Goal: Task Accomplishment & Management: Manage account settings

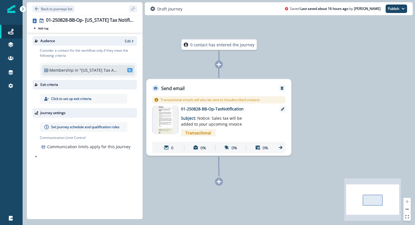
click at [167, 121] on img at bounding box center [165, 120] width 25 height 28
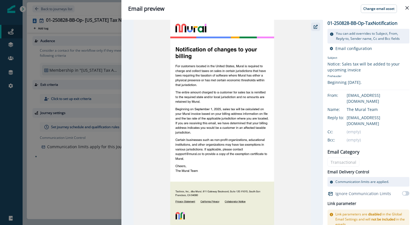
click at [314, 25] on icon "button" at bounding box center [316, 27] width 4 height 4
click at [409, 8] on button "Close" at bounding box center [407, 7] width 9 height 9
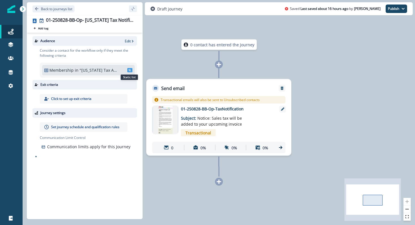
click at [130, 70] on span "SL" at bounding box center [129, 70] width 5 height 4
click at [129, 40] on p "Edit" at bounding box center [128, 41] width 6 height 5
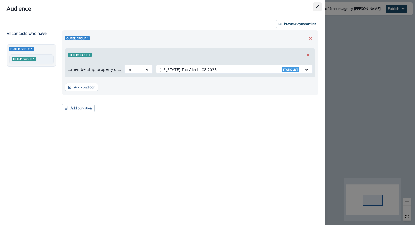
click at [315, 8] on button "Close" at bounding box center [317, 6] width 9 height 9
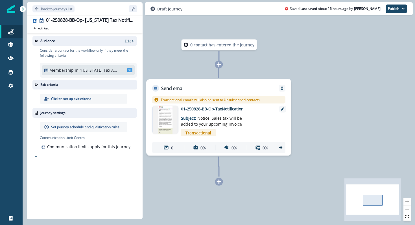
click at [131, 42] on icon "button" at bounding box center [133, 41] width 4 height 4
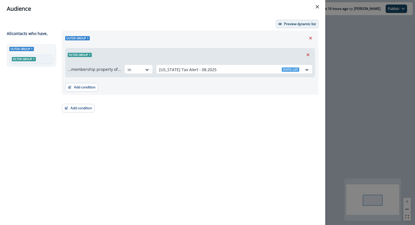
click at [290, 25] on p "Preview dynamic list" at bounding box center [300, 24] width 32 height 4
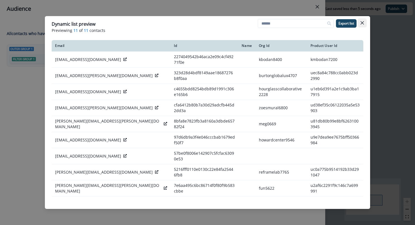
click at [364, 25] on button "Close" at bounding box center [362, 22] width 9 height 9
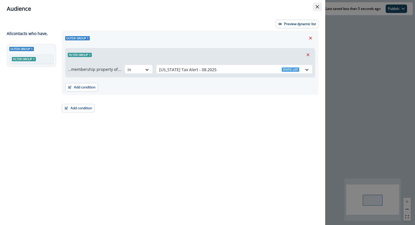
click at [320, 10] on button "Close" at bounding box center [317, 6] width 9 height 9
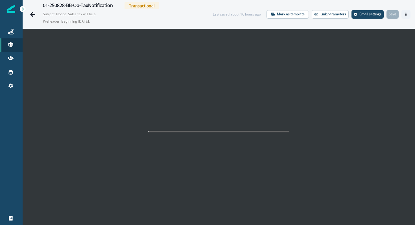
click at [405, 13] on icon "Actions" at bounding box center [406, 14] width 4 height 4
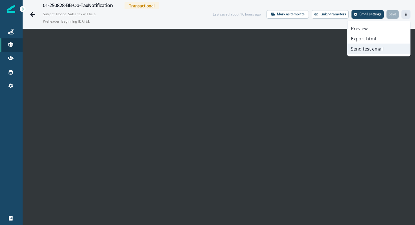
click at [375, 48] on button "Send test email" at bounding box center [379, 49] width 63 height 10
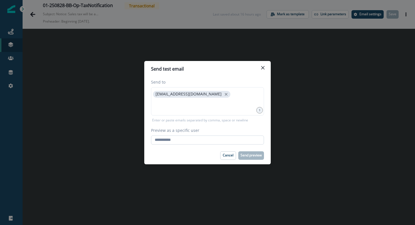
click at [221, 142] on input "Preview as a specific user" at bounding box center [207, 140] width 113 height 9
type input "**********"
click at [194, 154] on div "Cancel Send preview" at bounding box center [207, 155] width 113 height 8
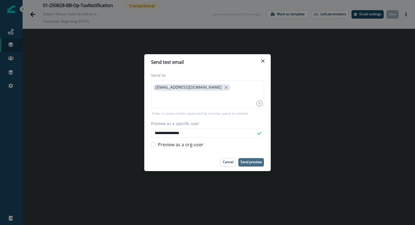
click at [251, 162] on p "Send preview" at bounding box center [251, 162] width 21 height 4
click at [246, 166] on button "Send preview" at bounding box center [251, 162] width 26 height 8
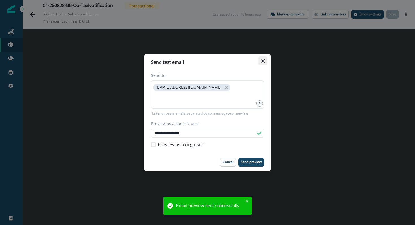
click at [265, 59] on button "Close" at bounding box center [263, 61] width 9 height 9
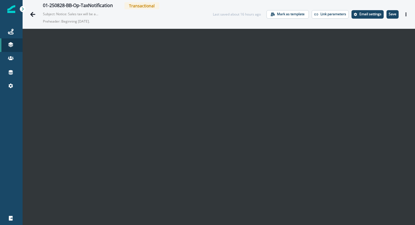
scroll to position [9, 0]
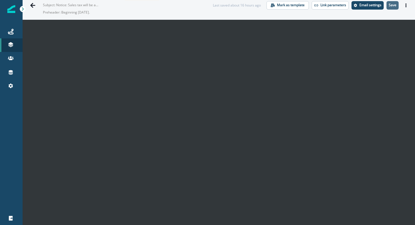
click at [394, 6] on p "Save" at bounding box center [393, 5] width 8 height 4
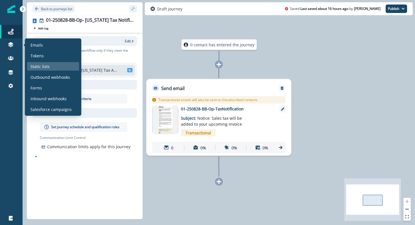
click at [38, 65] on p "Static lists" at bounding box center [40, 67] width 19 height 6
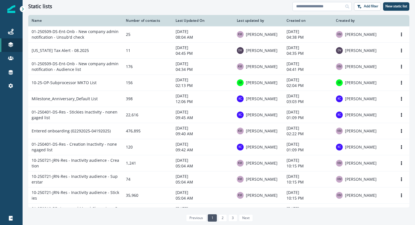
click at [311, 11] on input at bounding box center [322, 6] width 59 height 9
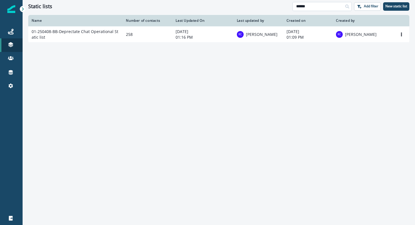
click at [306, 8] on input "******" at bounding box center [322, 6] width 59 height 9
type input "*******"
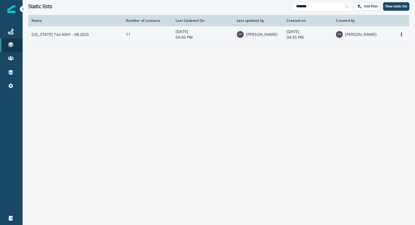
click at [53, 33] on td "[US_STATE] Tax Alert - 08.2025" at bounding box center [75, 34] width 94 height 16
